Goal: Navigation & Orientation: Find specific page/section

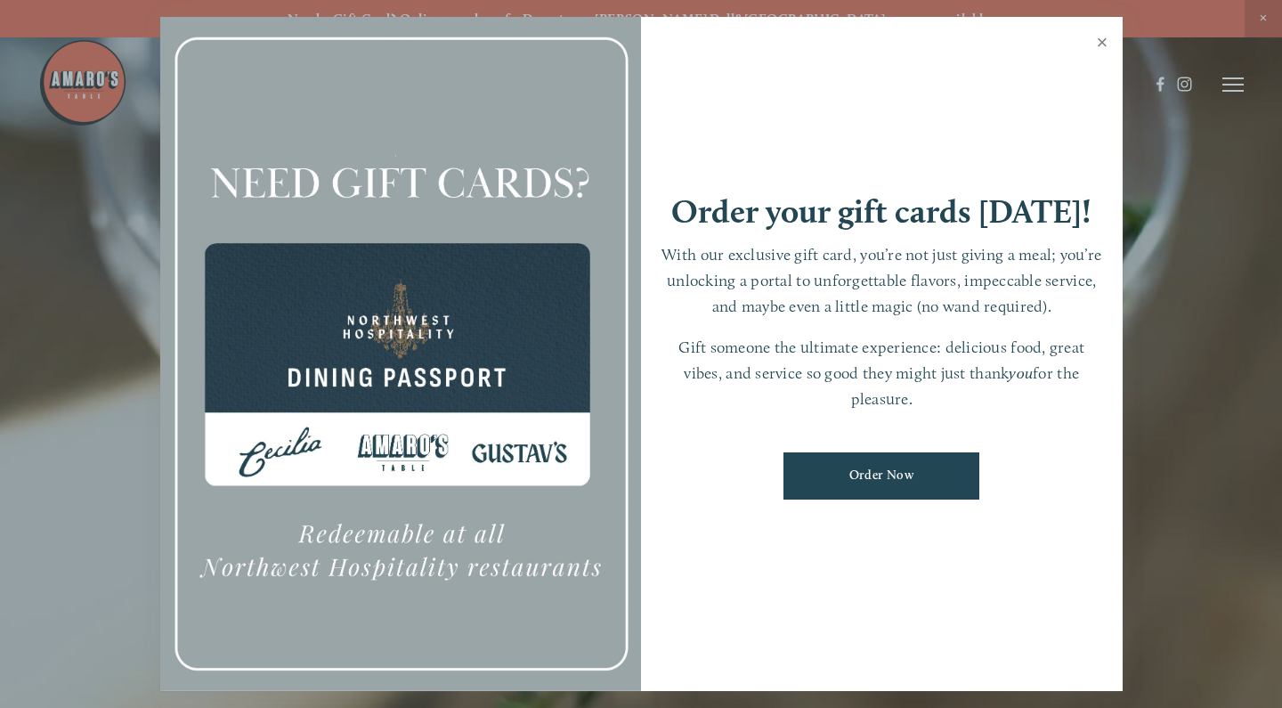
click at [1101, 44] on link "Close" at bounding box center [1102, 45] width 35 height 50
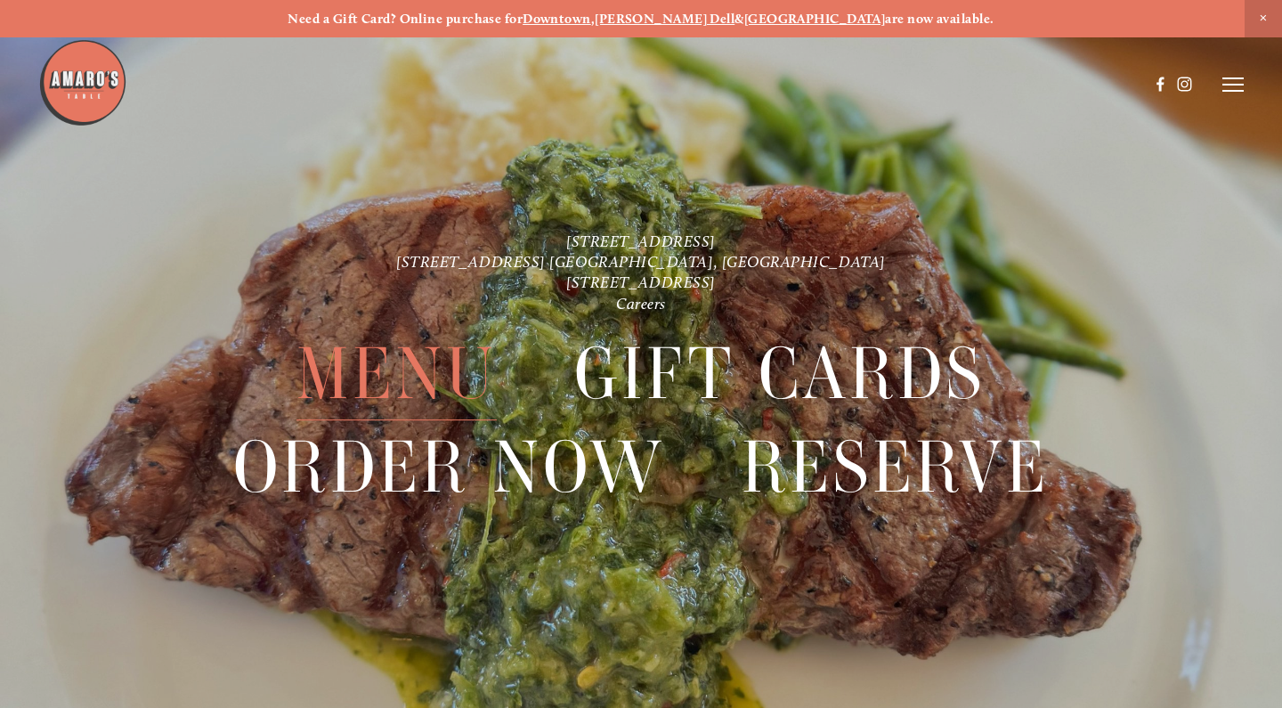
click at [447, 365] on span "Menu" at bounding box center [396, 374] width 200 height 93
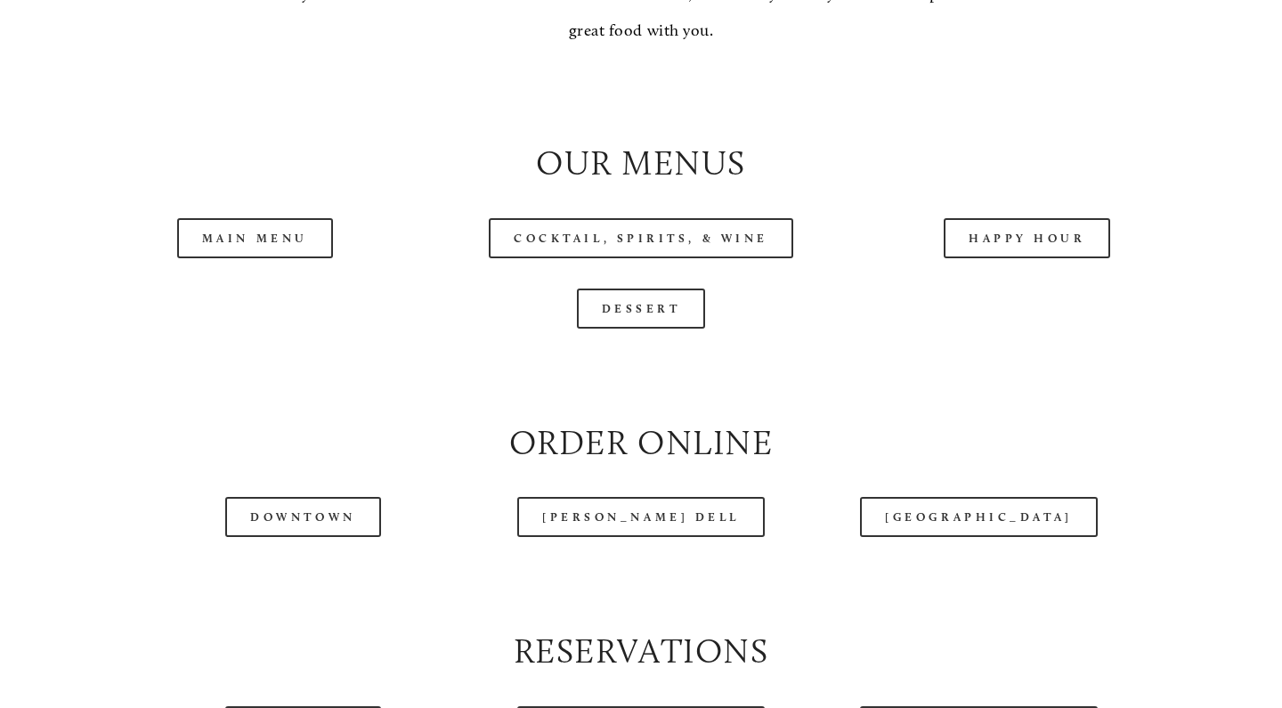
scroll to position [1808, 0]
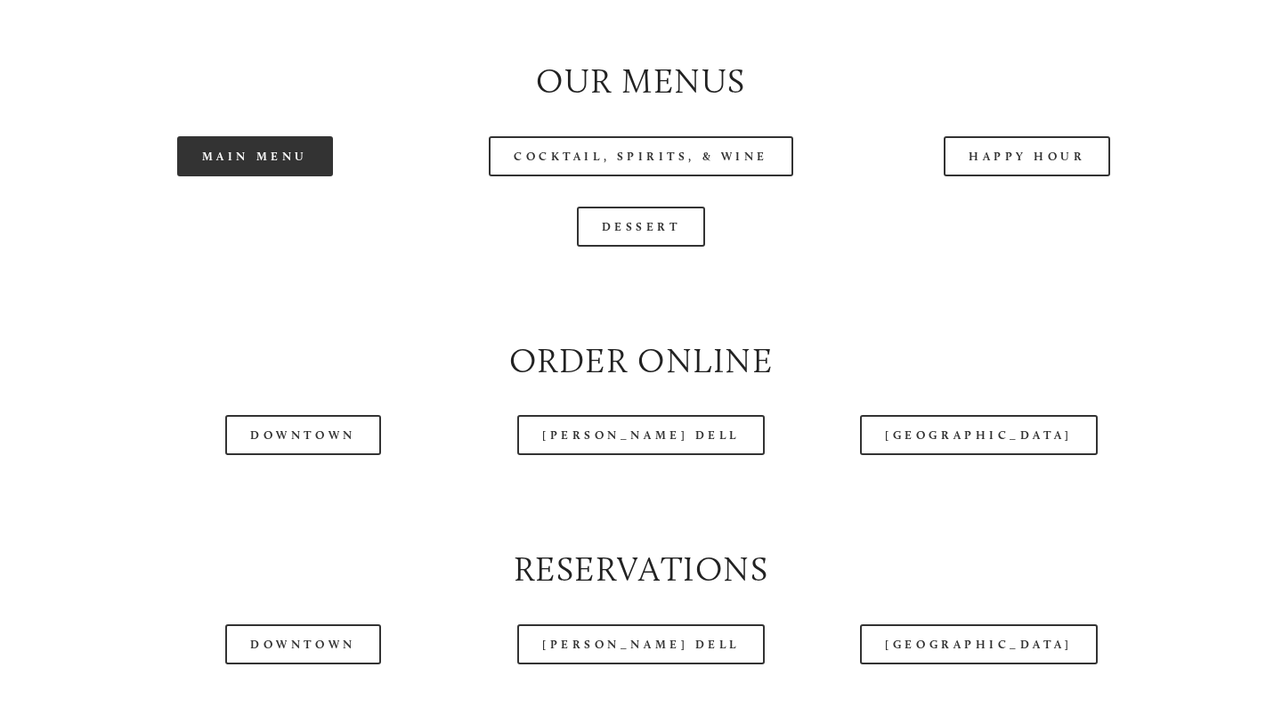
click at [266, 147] on link "Main Menu" at bounding box center [255, 156] width 156 height 40
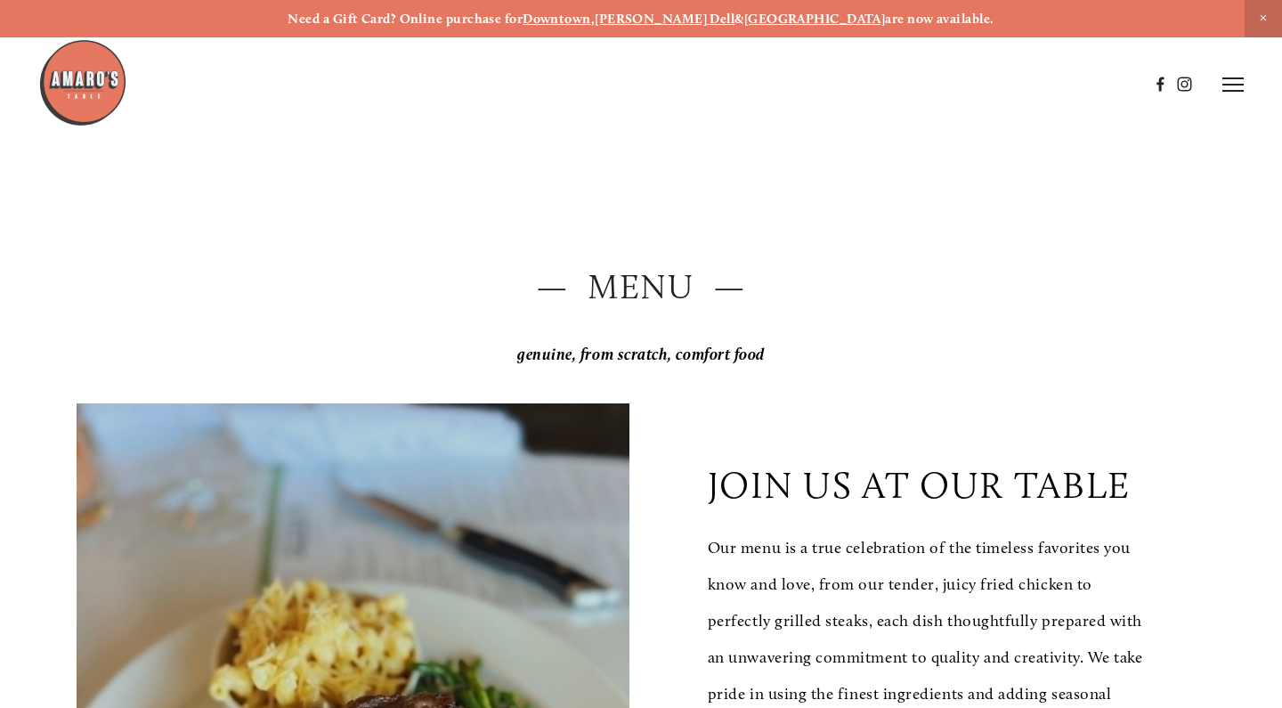
scroll to position [0, 0]
click at [1228, 89] on icon at bounding box center [1232, 85] width 21 height 16
click at [1124, 85] on span "Reserve" at bounding box center [1124, 84] width 41 height 15
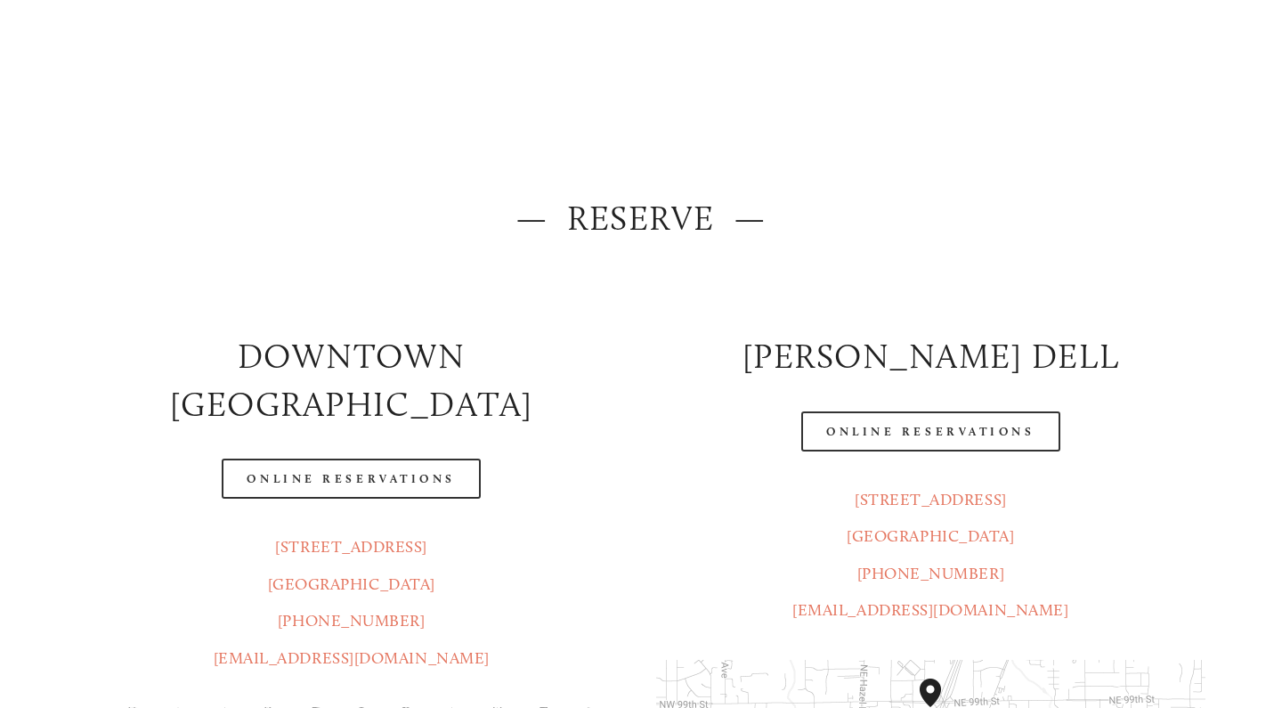
scroll to position [86, 0]
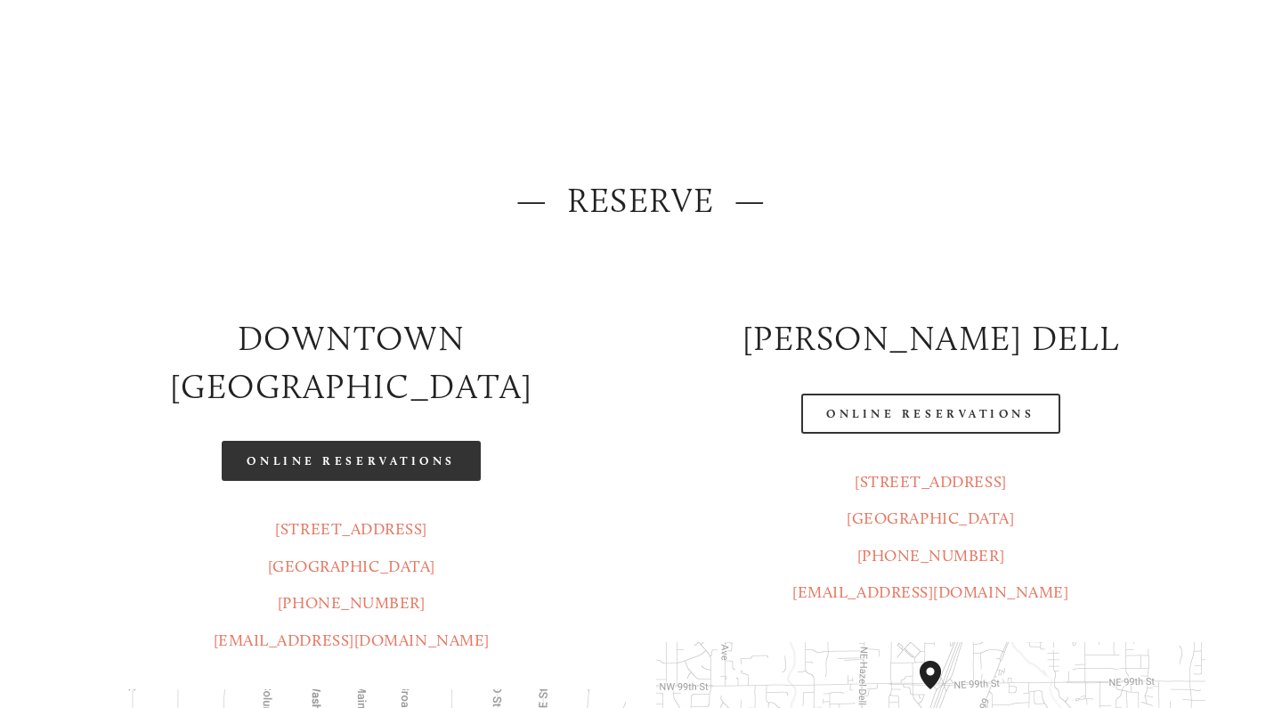
click at [374, 441] on link "Online Reservations" at bounding box center [351, 461] width 258 height 40
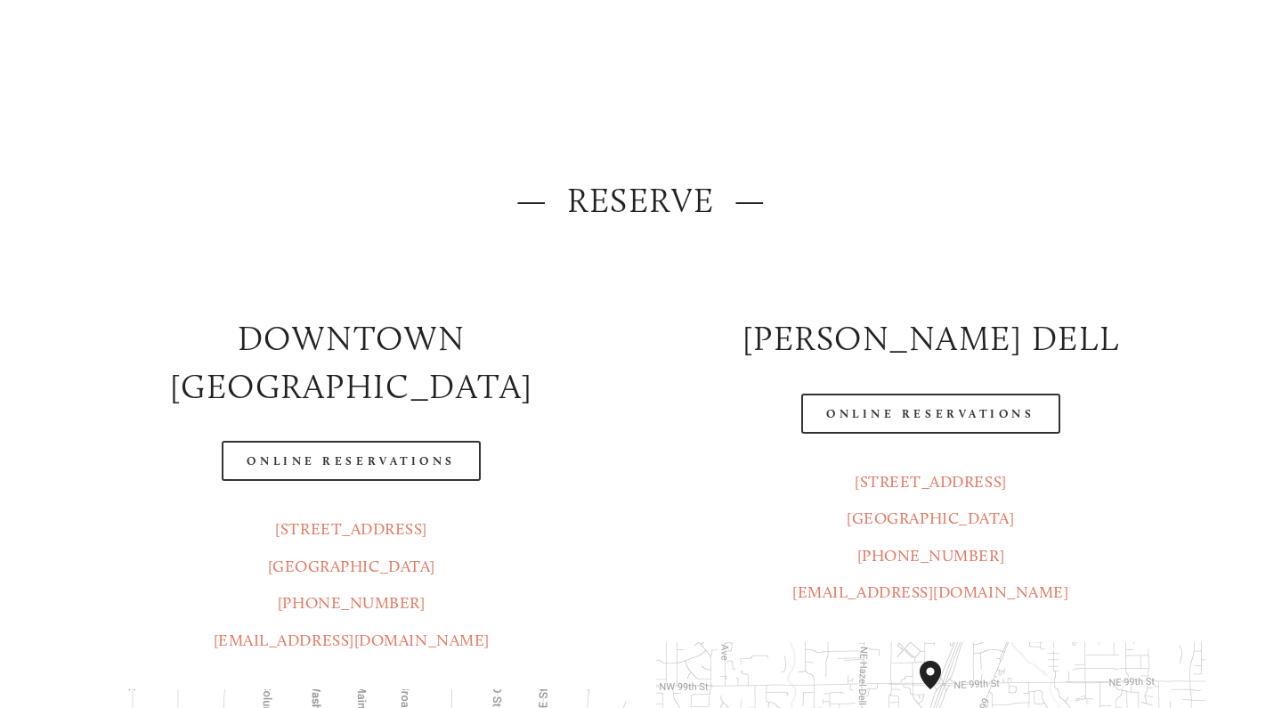
click at [1005, 107] on header "Menu Order Now Visit Gallery 0" at bounding box center [640, 39] width 1205 height 168
click at [908, 111] on header "Menu Order Now Visit Gallery 0" at bounding box center [640, 39] width 1205 height 168
click at [847, 109] on header "Menu Order Now Visit Gallery 0" at bounding box center [640, 39] width 1205 height 168
click at [809, 109] on header "Menu Order Now Visit Gallery 0" at bounding box center [640, 39] width 1205 height 168
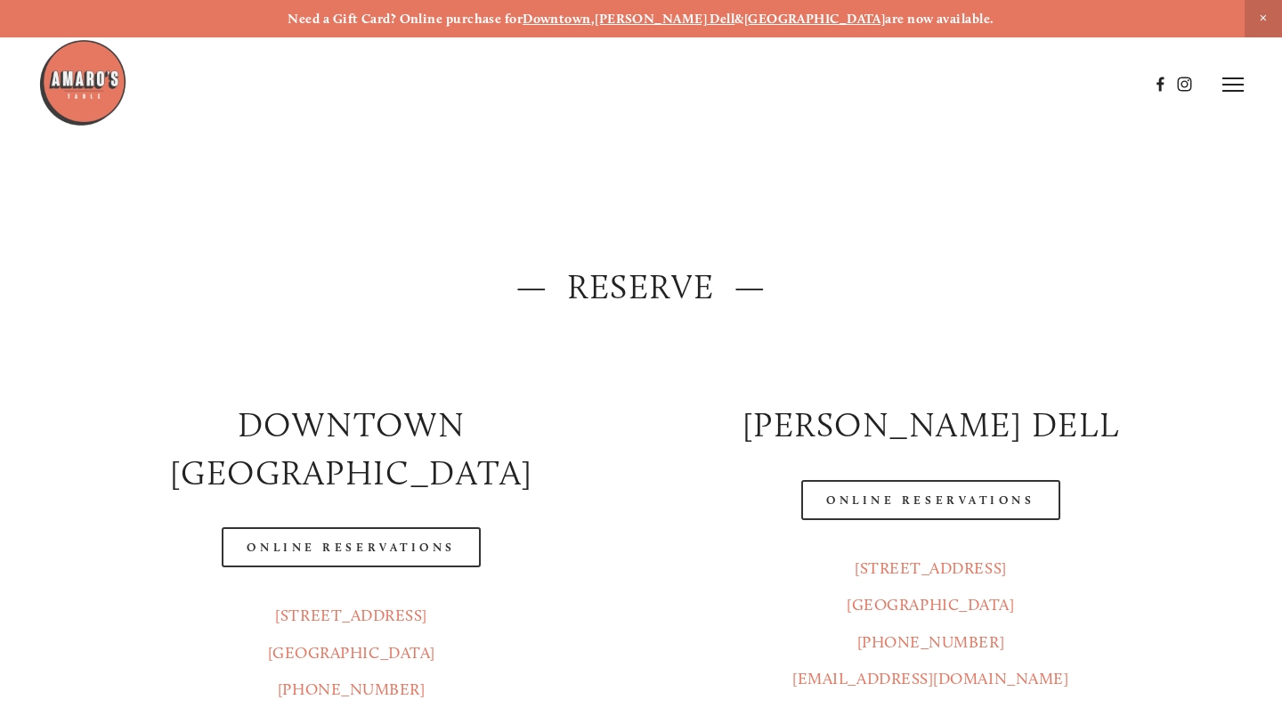
scroll to position [0, 0]
click at [1226, 85] on line at bounding box center [1232, 85] width 21 height 0
click at [901, 86] on span "Menu" at bounding box center [916, 84] width 33 height 15
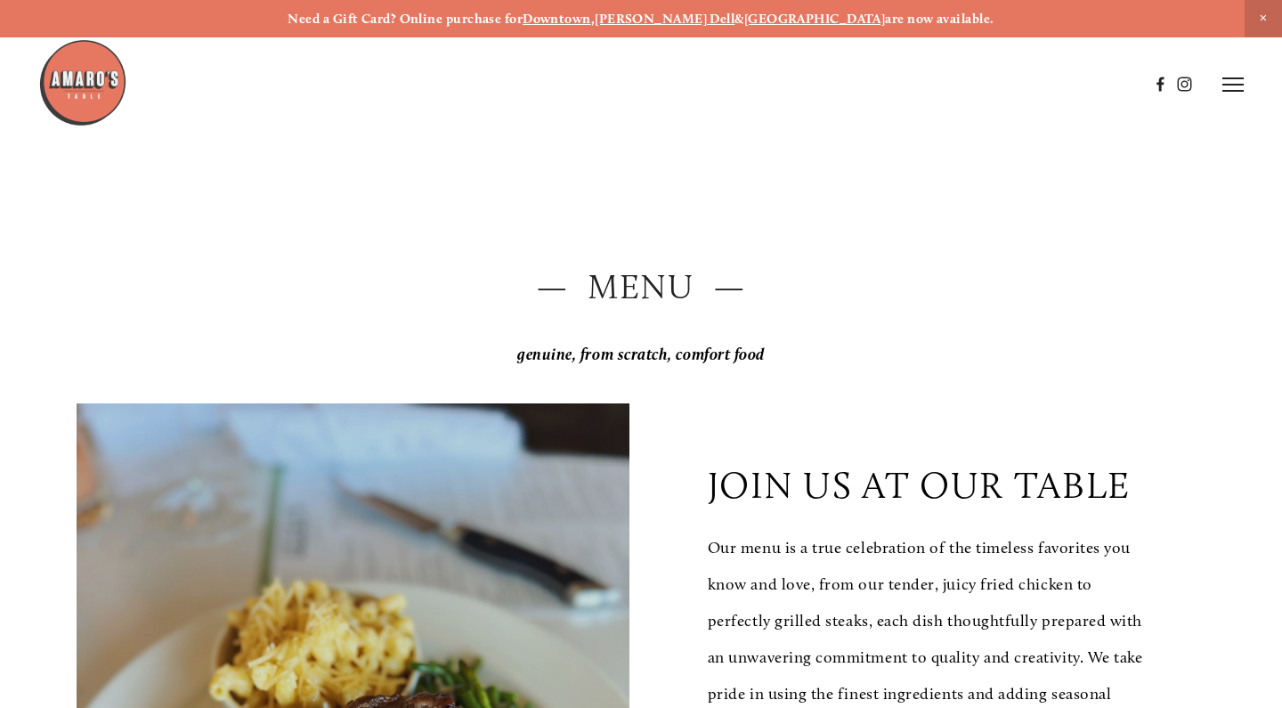
click at [1226, 78] on line at bounding box center [1232, 78] width 21 height 0
click at [1064, 77] on span "Gallery" at bounding box center [1072, 84] width 41 height 15
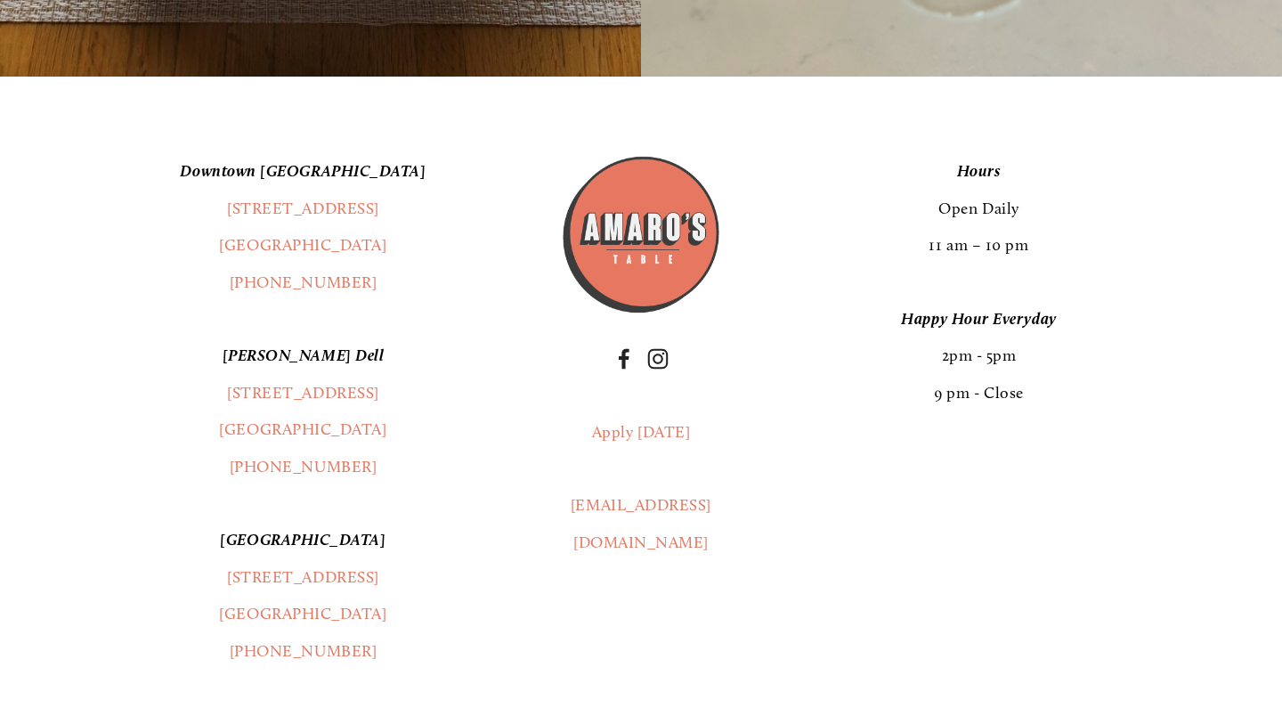
scroll to position [28547, 0]
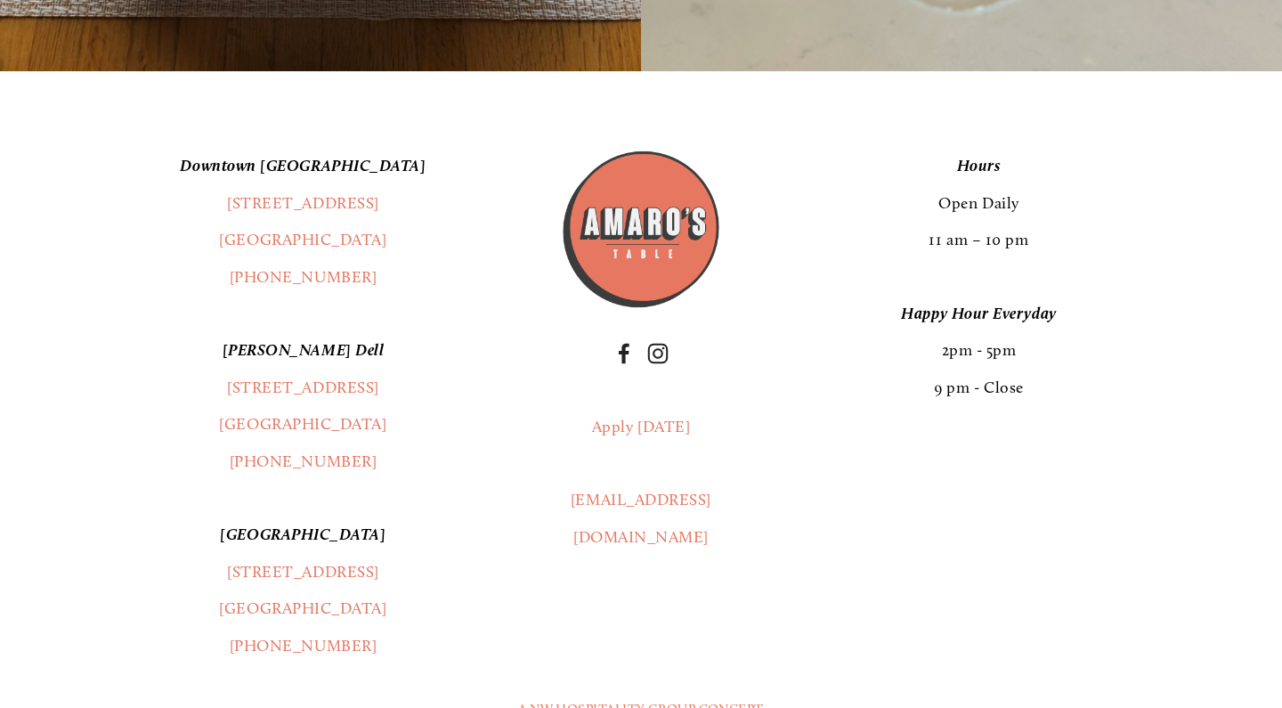
click at [415, 139] on footer "[GEOGRAPHIC_DATA] [STREET_ADDRESS] (360) 718-2942 [PERSON_NAME] Dell [STREET_AD…" at bounding box center [641, 462] width 1282 height 783
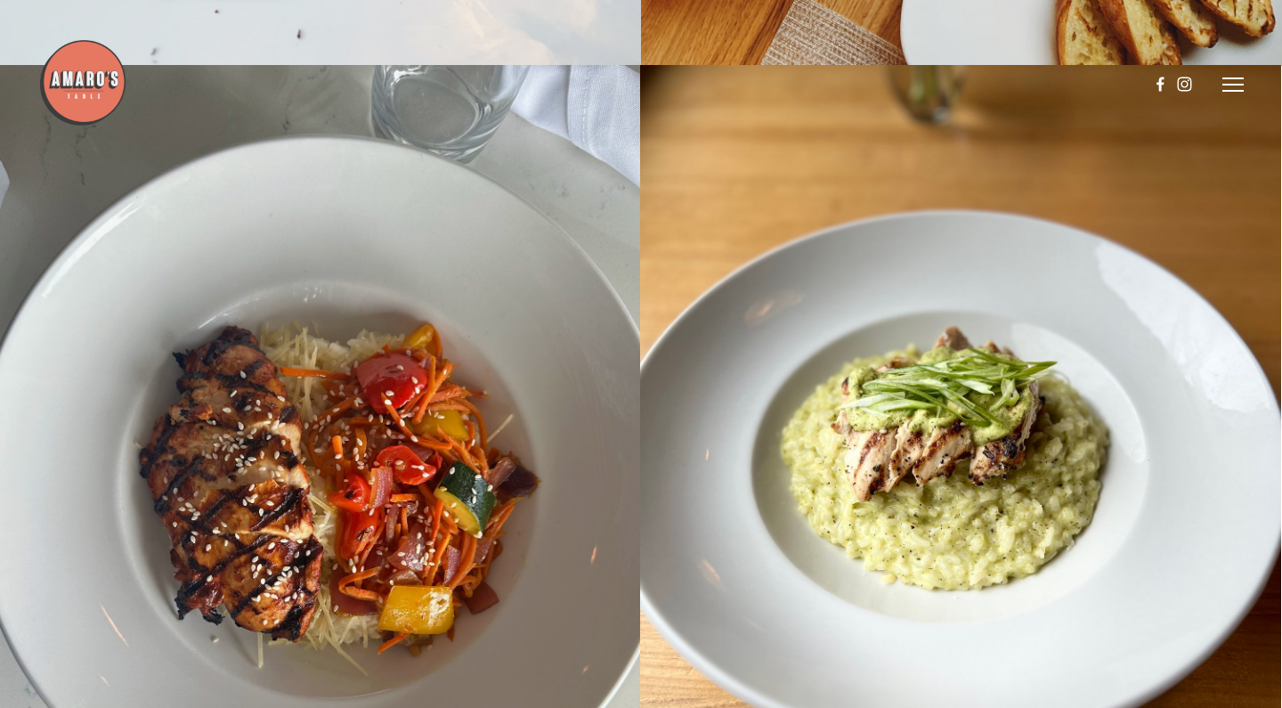
scroll to position [19889, 0]
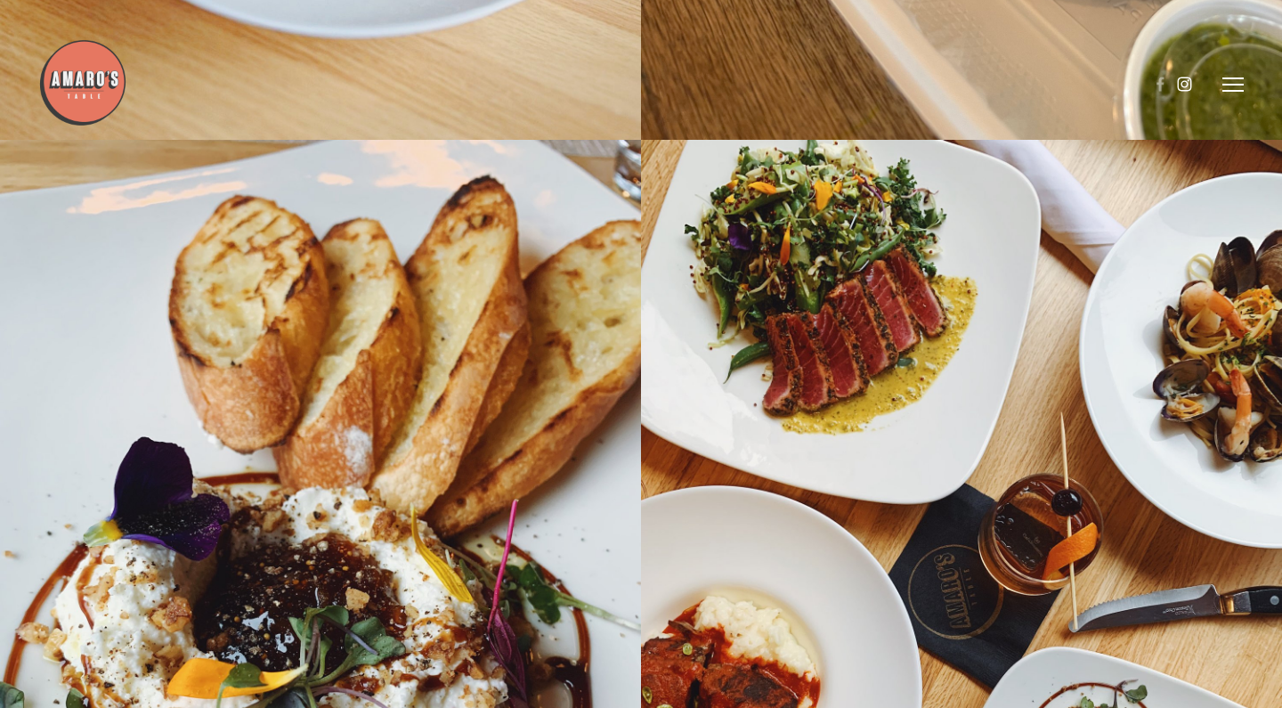
click at [1180, 81] on use at bounding box center [1184, 84] width 30 height 30
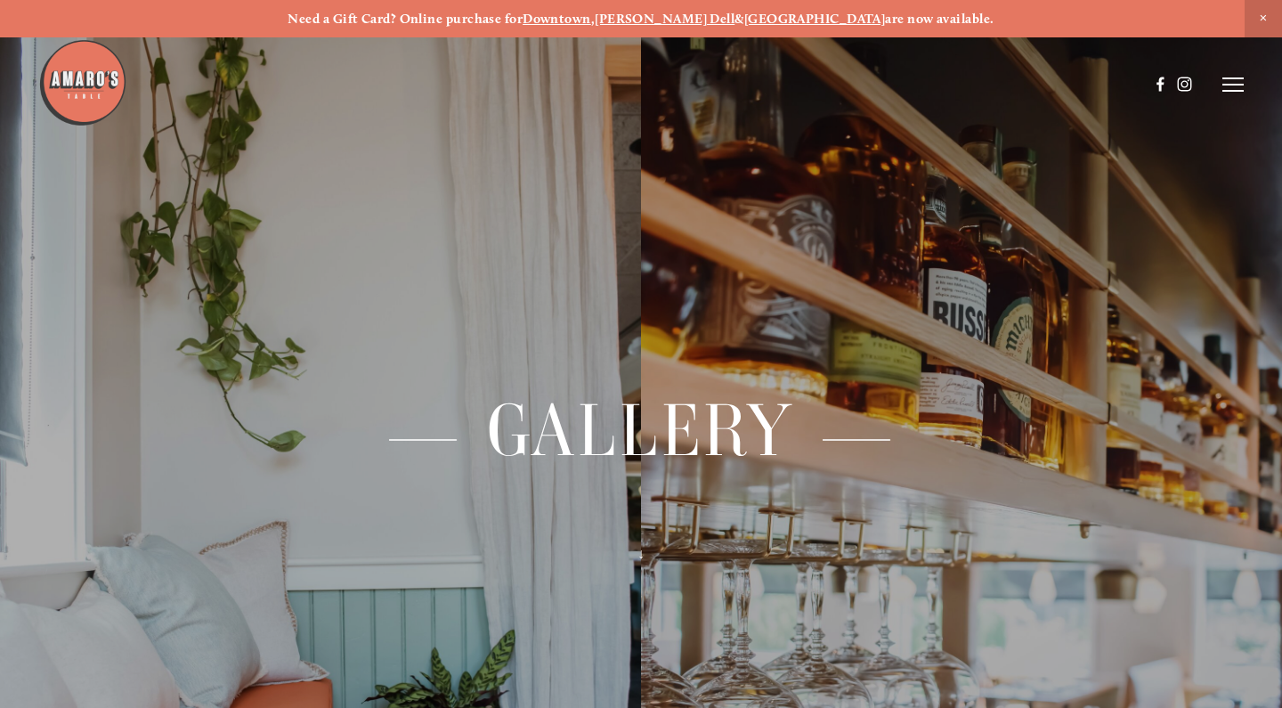
scroll to position [0, 0]
click at [1236, 85] on line at bounding box center [1232, 85] width 21 height 0
click at [917, 85] on span "Menu" at bounding box center [916, 84] width 33 height 15
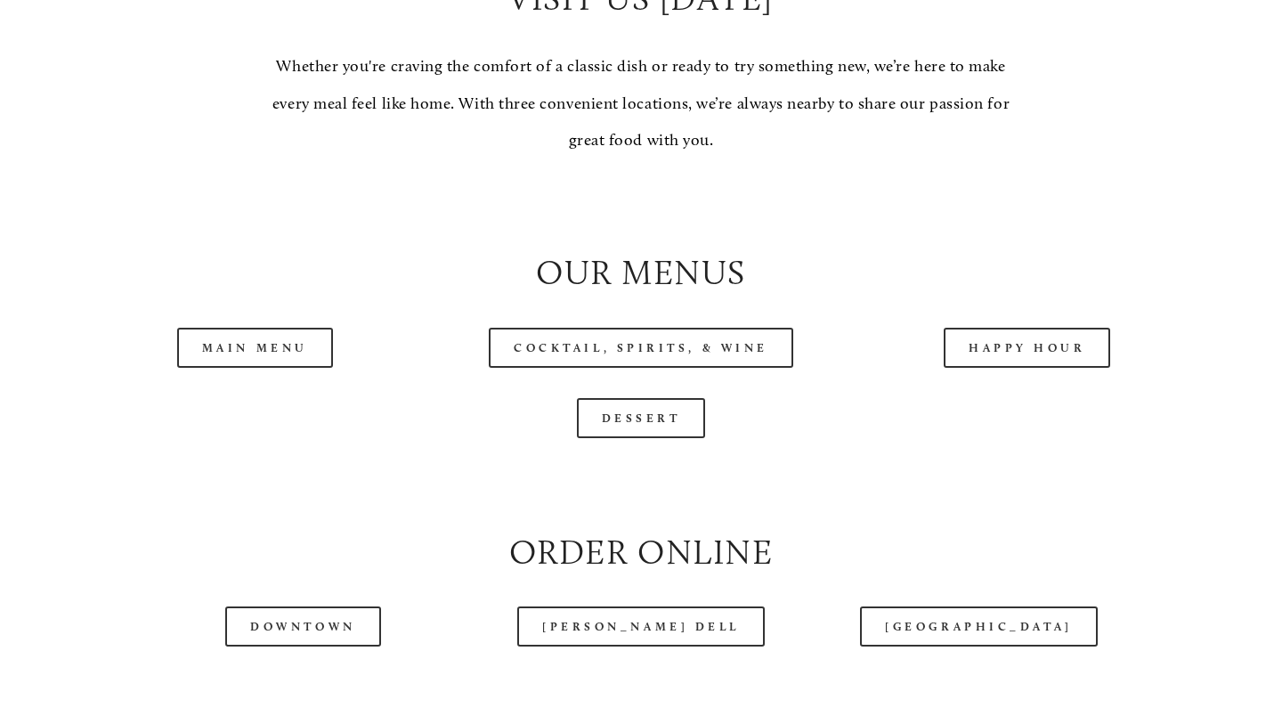
scroll to position [1617, 0]
click at [280, 340] on link "Main Menu" at bounding box center [255, 347] width 156 height 40
